Goal: Information Seeking & Learning: Understand process/instructions

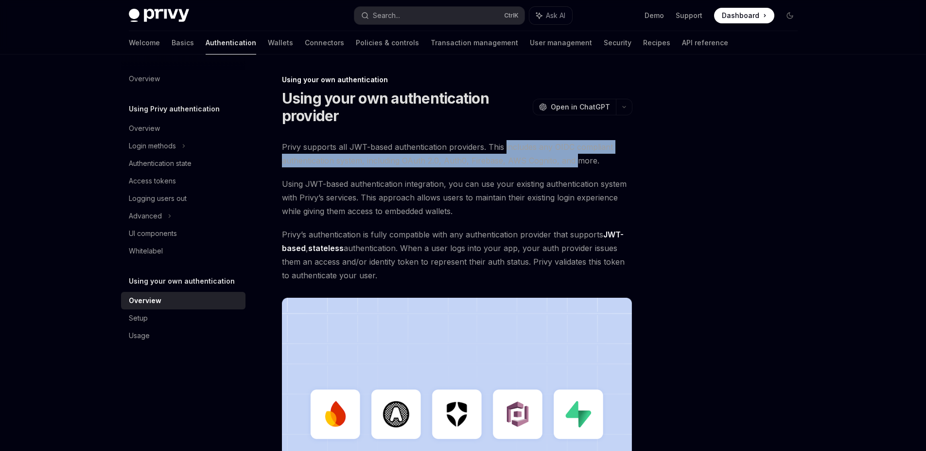
drag, startPoint x: 514, startPoint y: 147, endPoint x: 575, endPoint y: 155, distance: 61.7
click at [575, 155] on span "Privy supports all JWT-based authentication providers. This includes any OIDC c…" at bounding box center [457, 153] width 350 height 27
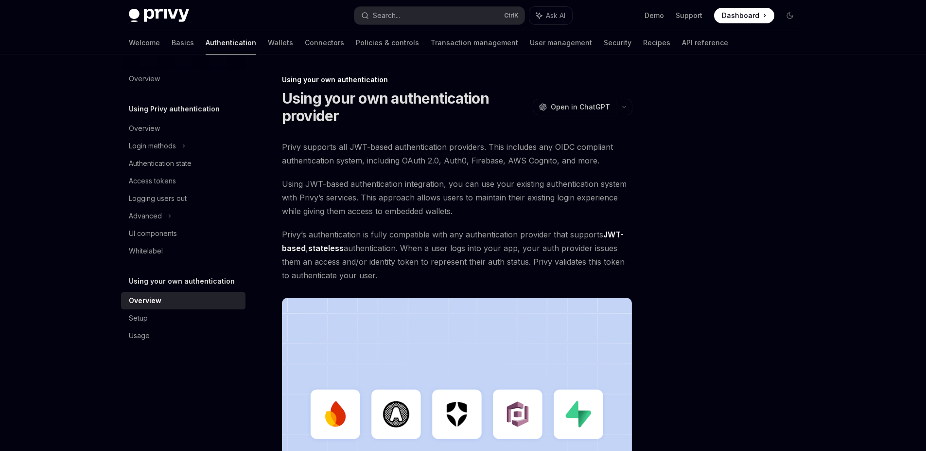
click at [596, 159] on span "Privy supports all JWT-based authentication providers. This includes any OIDC c…" at bounding box center [457, 153] width 350 height 27
drag, startPoint x: 490, startPoint y: 147, endPoint x: 601, endPoint y: 149, distance: 110.8
click at [601, 149] on span "Privy supports all JWT-based authentication providers. This includes any OIDC c…" at bounding box center [457, 153] width 350 height 27
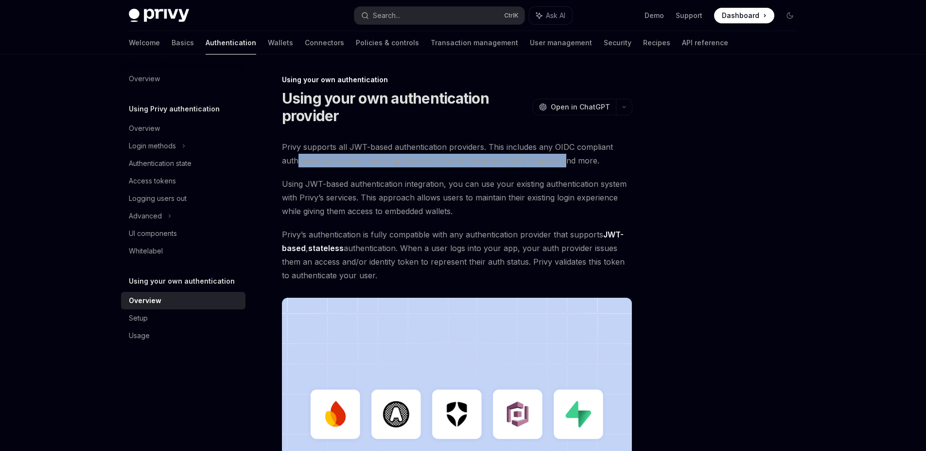
drag, startPoint x: 296, startPoint y: 160, endPoint x: 564, endPoint y: 163, distance: 267.3
click at [564, 163] on span "Privy supports all JWT-based authentication providers. This includes any OIDC c…" at bounding box center [457, 153] width 350 height 27
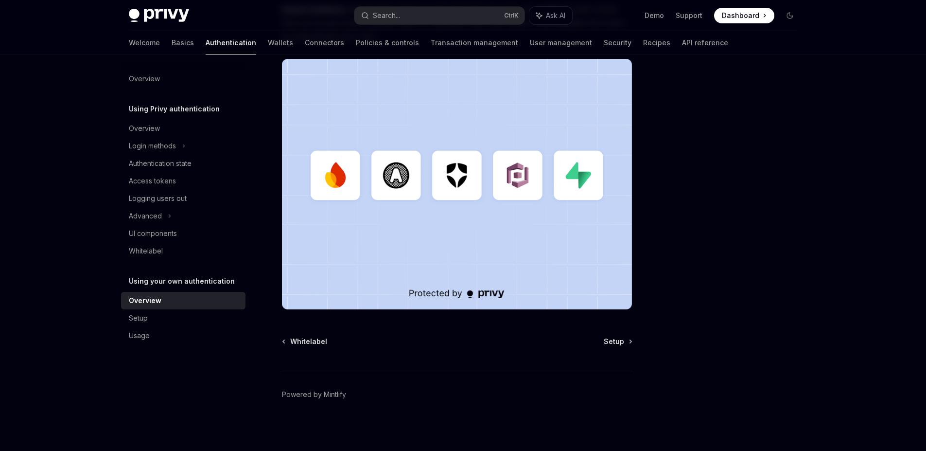
scroll to position [242, 0]
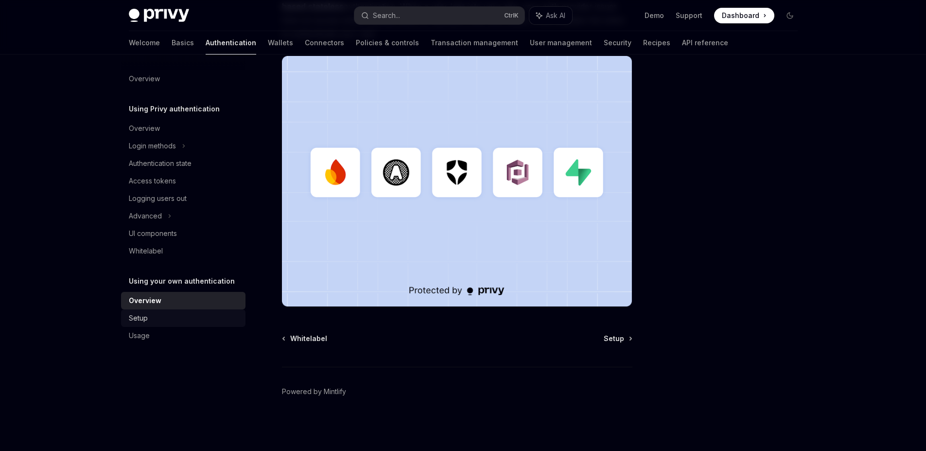
click at [156, 319] on div "Setup" at bounding box center [184, 318] width 111 height 12
type textarea "*"
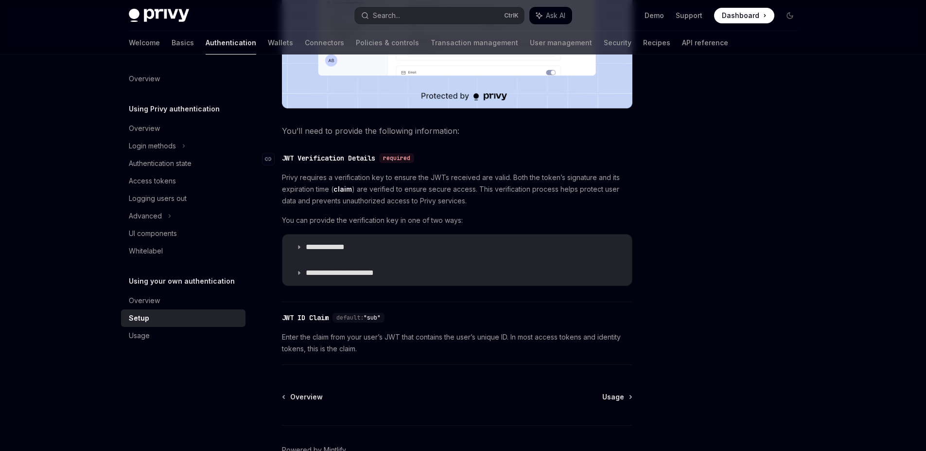
scroll to position [459, 0]
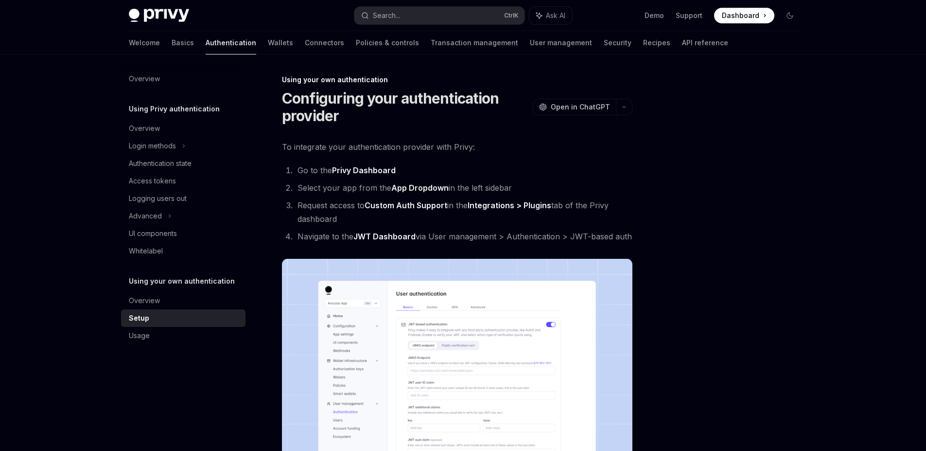
click at [442, 343] on img at bounding box center [457, 384] width 350 height 250
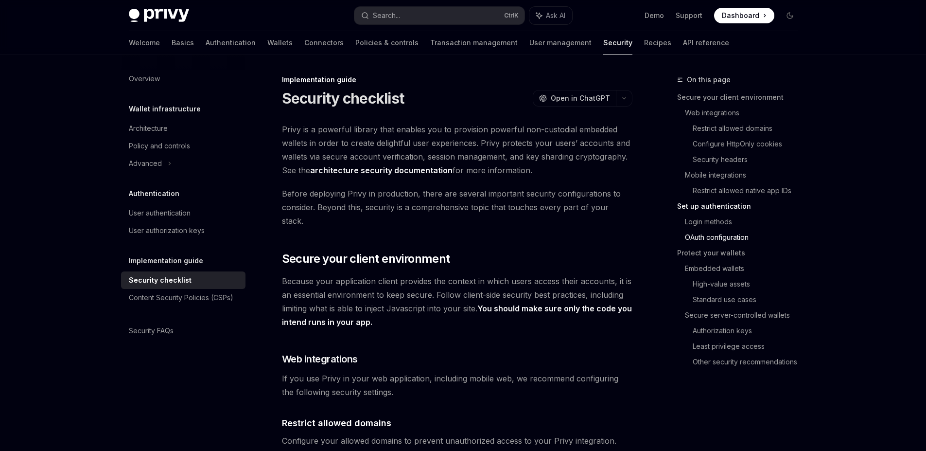
scroll to position [1054, 0]
